Goal: Task Accomplishment & Management: Manage account settings

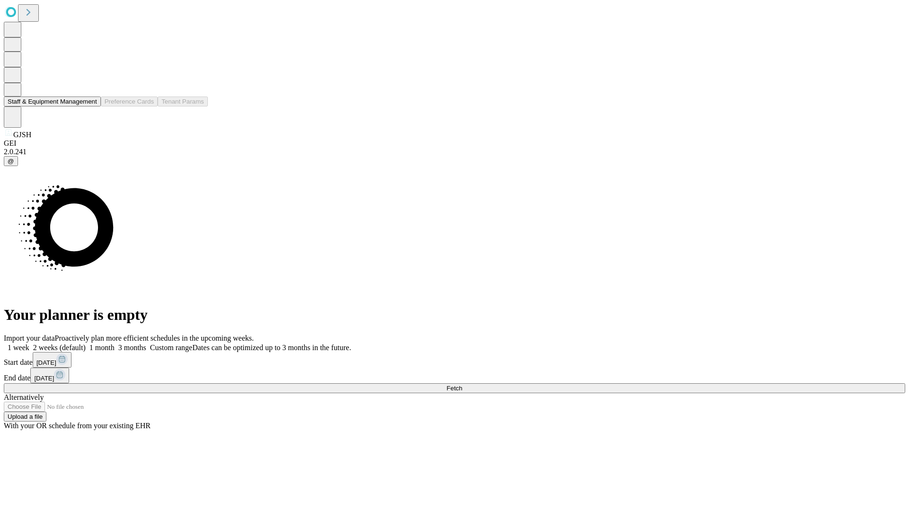
click at [90, 107] on button "Staff & Equipment Management" at bounding box center [52, 102] width 97 height 10
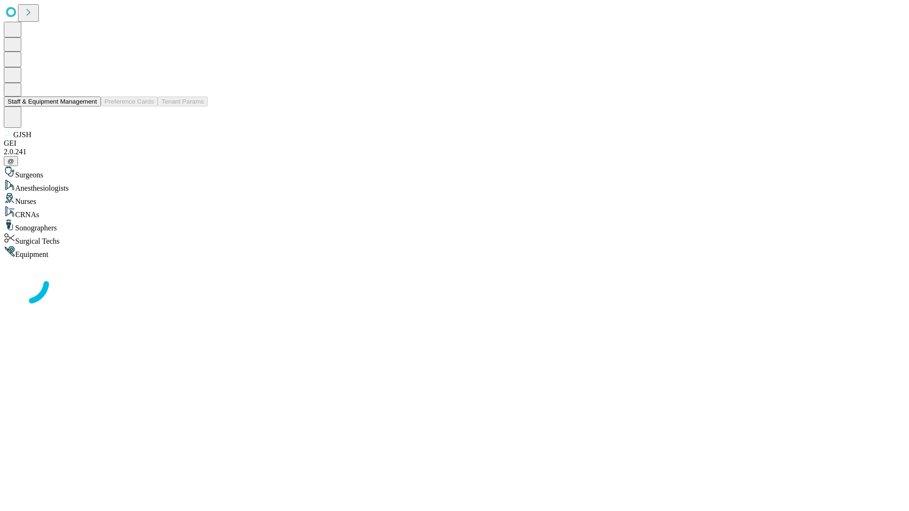
click at [90, 107] on button "Staff & Equipment Management" at bounding box center [52, 102] width 97 height 10
